Goal: Task Accomplishment & Management: Use online tool/utility

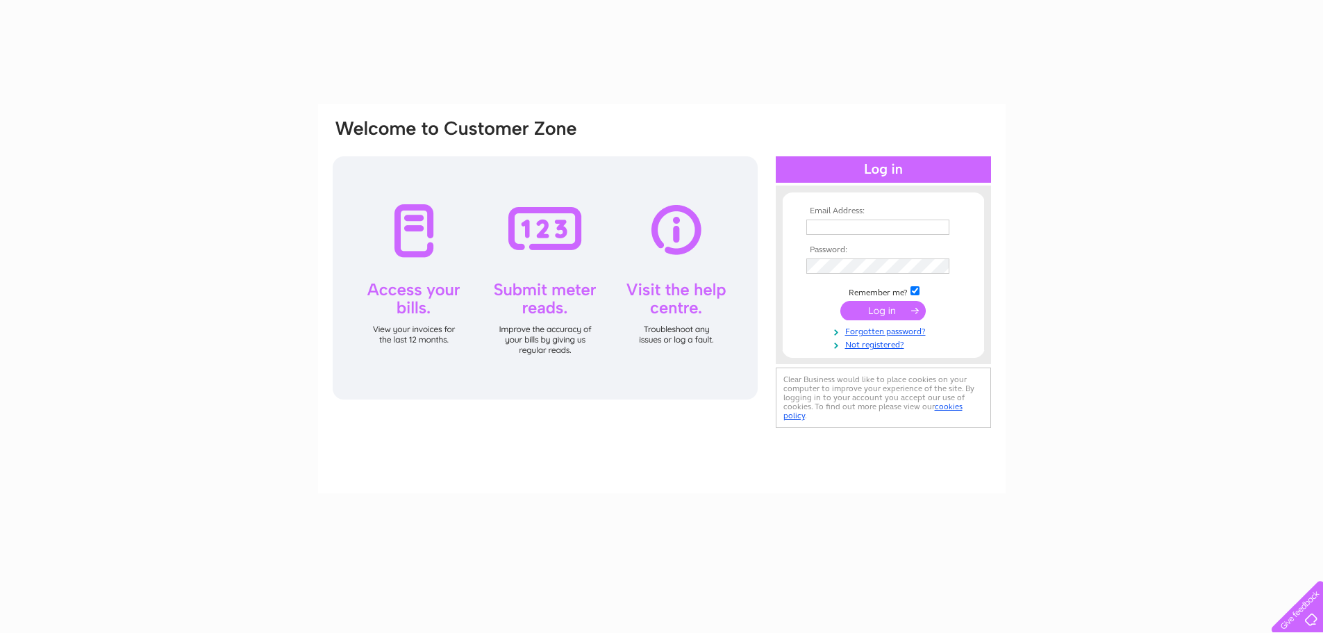
type input "accounts@geraldos.co.uk"
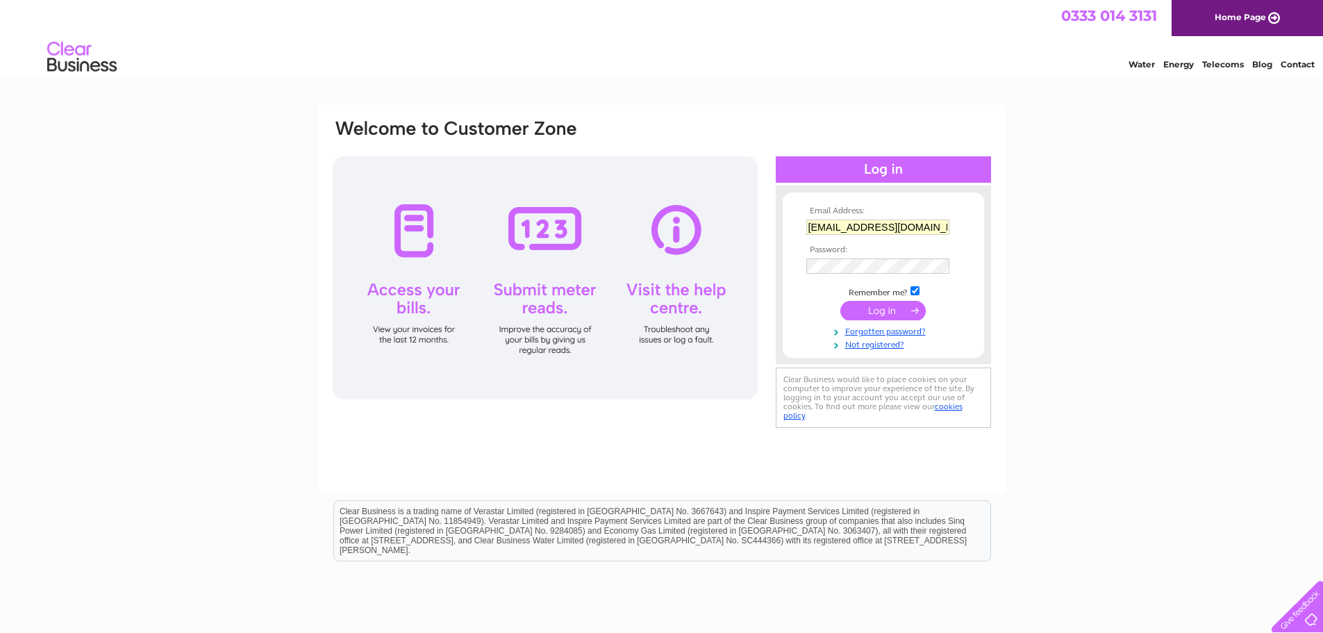
click at [890, 310] on input "submit" at bounding box center [882, 310] width 85 height 19
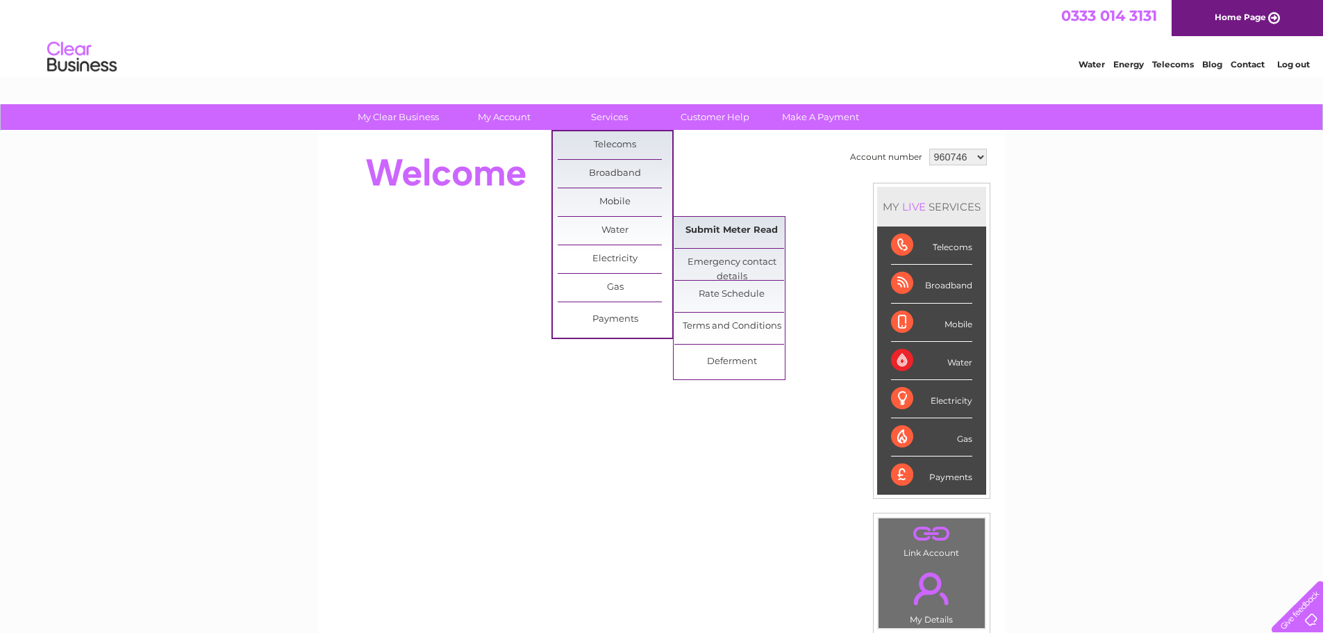
click at [711, 235] on link "Submit Meter Read" at bounding box center [731, 231] width 115 height 28
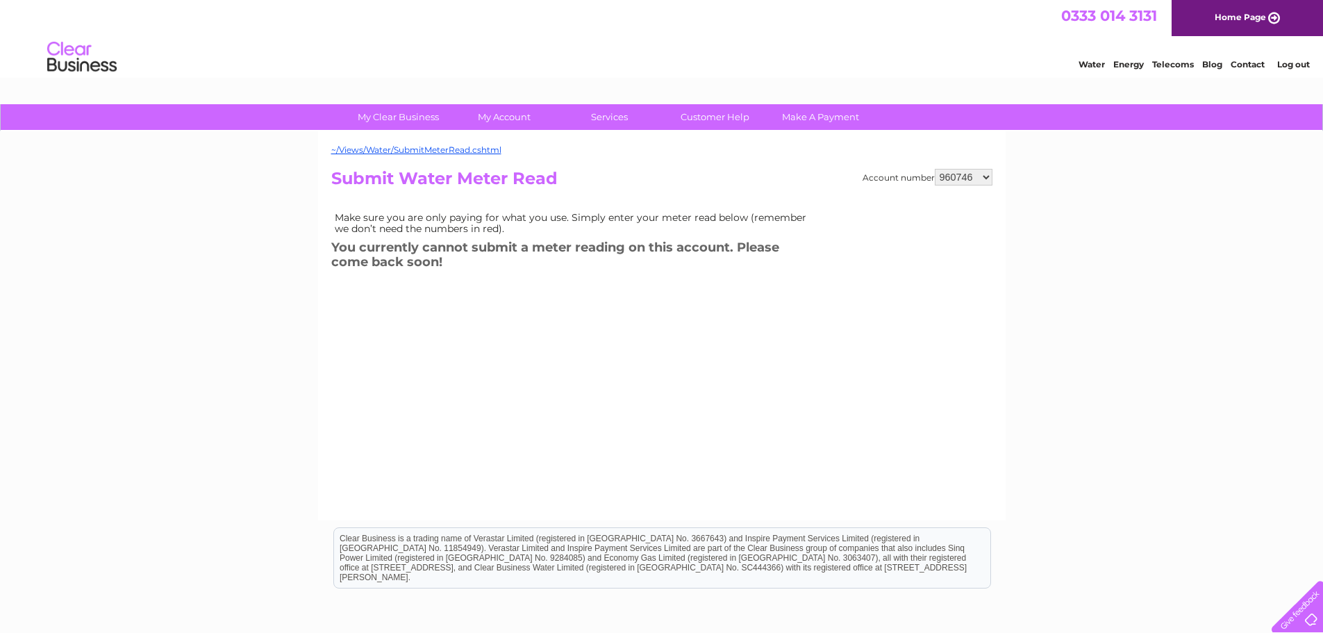
click at [983, 177] on select "960746 1117971" at bounding box center [964, 177] width 58 height 17
select select "1117971"
click at [936, 169] on select "960746 1117971" at bounding box center [964, 177] width 58 height 17
